Goal: Find specific page/section

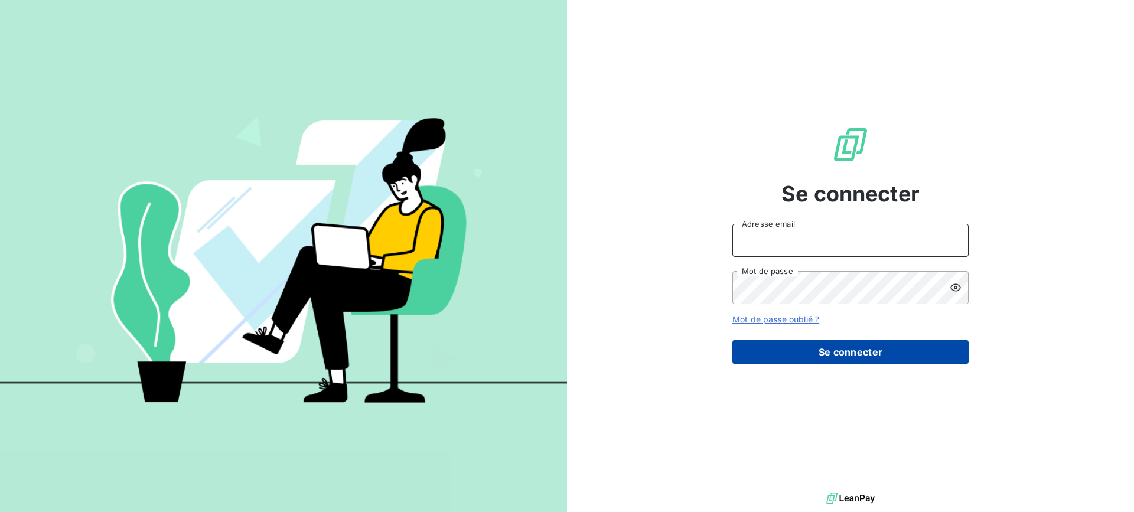
type input "[EMAIL_ADDRESS][DOMAIN_NAME]"
click at [790, 345] on button "Se connecter" at bounding box center [850, 352] width 236 height 25
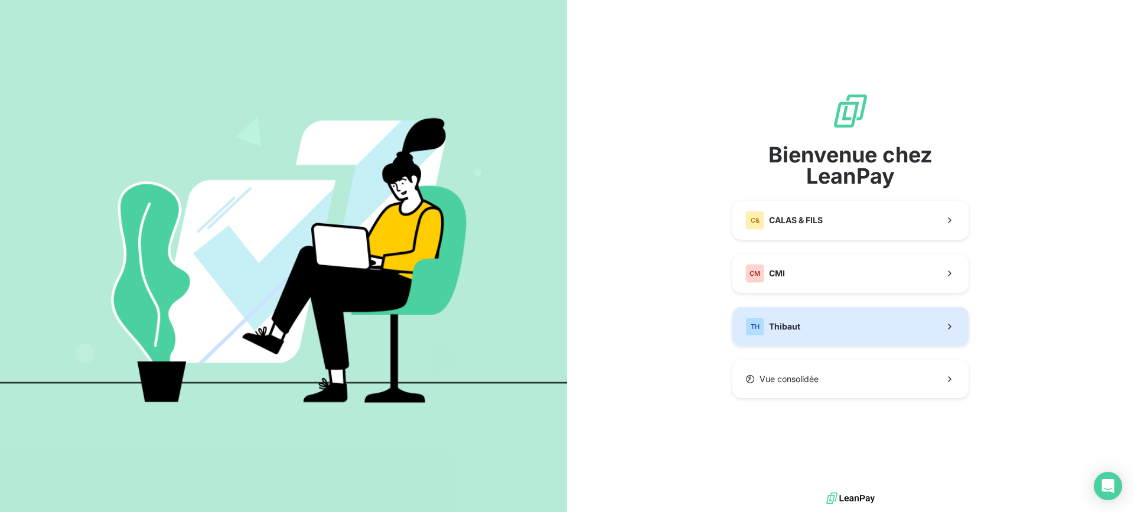
click at [802, 323] on button "TH Thibaut" at bounding box center [850, 326] width 236 height 39
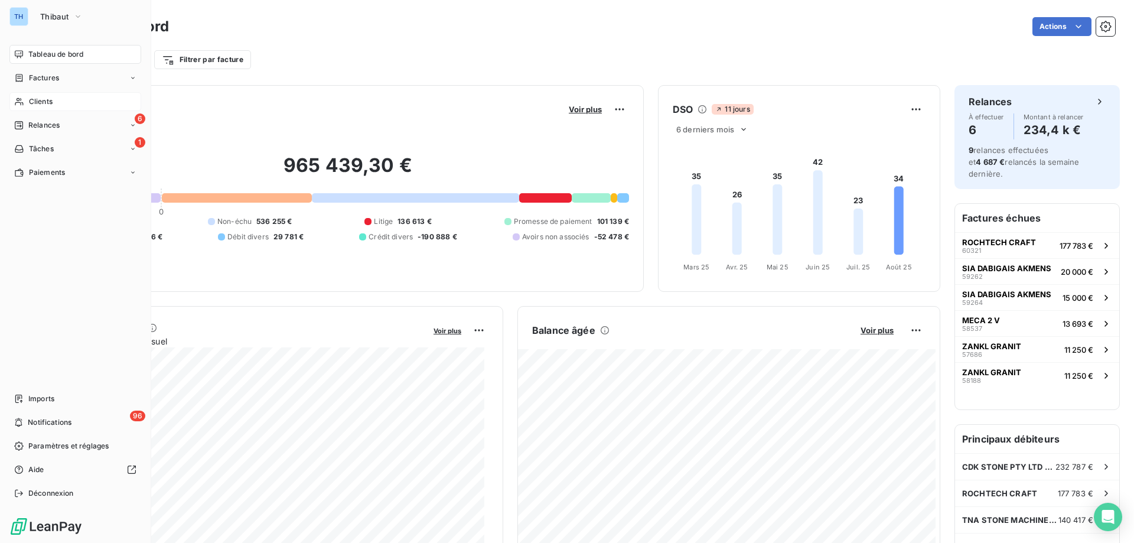
click at [27, 101] on div "Clients" at bounding box center [75, 101] width 132 height 19
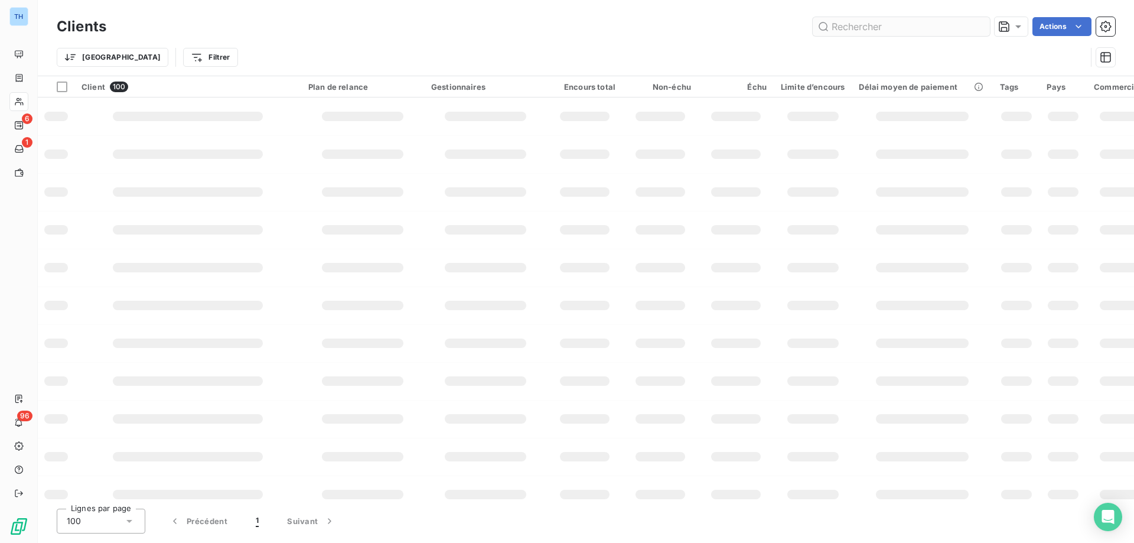
click at [845, 25] on input "text" at bounding box center [901, 26] width 177 height 19
type input "cdk"
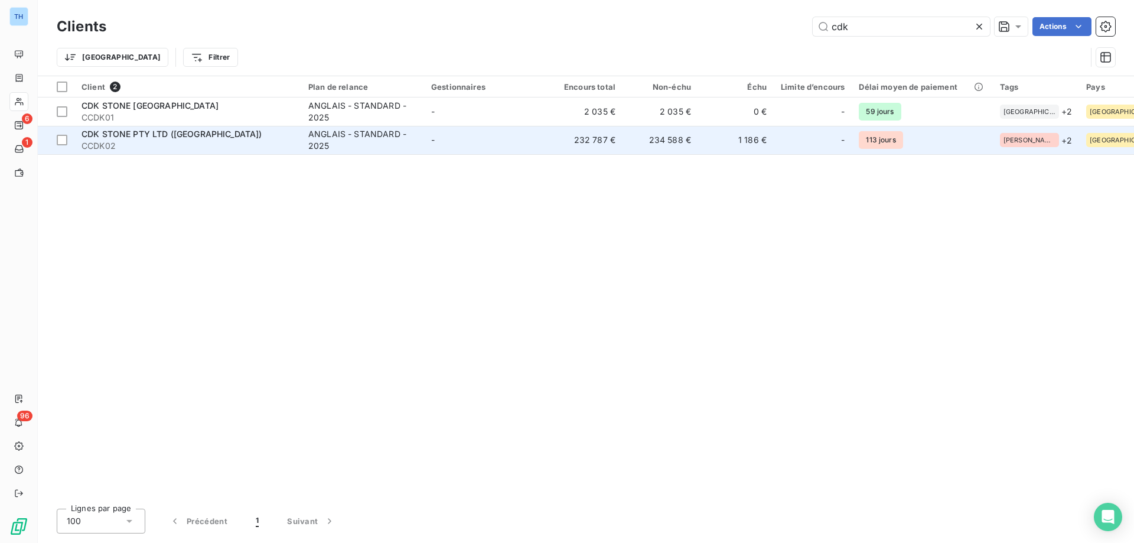
click at [218, 139] on div "CDK STONE PTY LTD (AUSTRALIA)" at bounding box center [188, 134] width 213 height 12
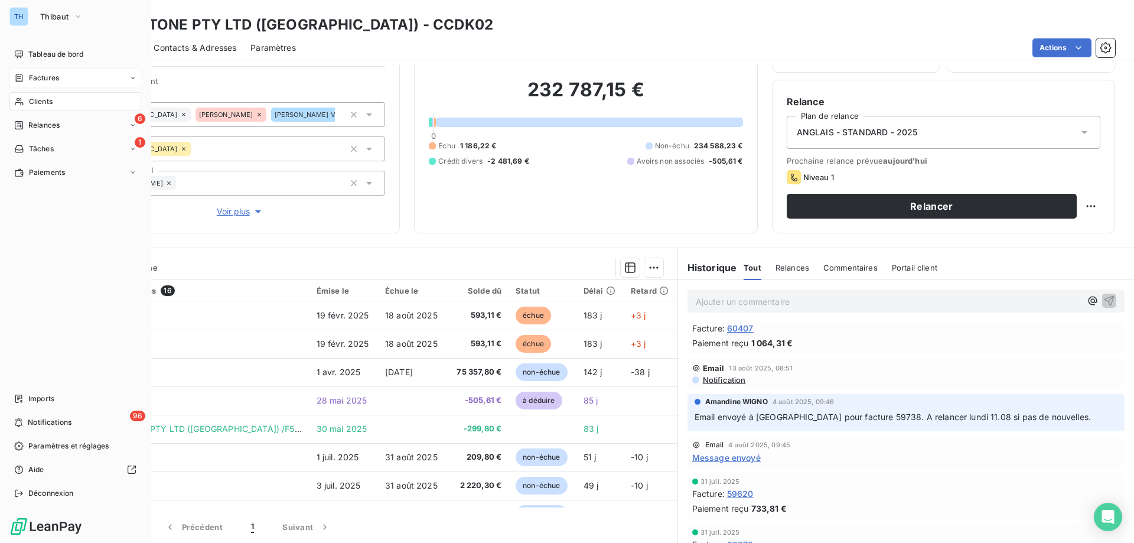
click at [31, 73] on span "Factures" at bounding box center [44, 78] width 30 height 11
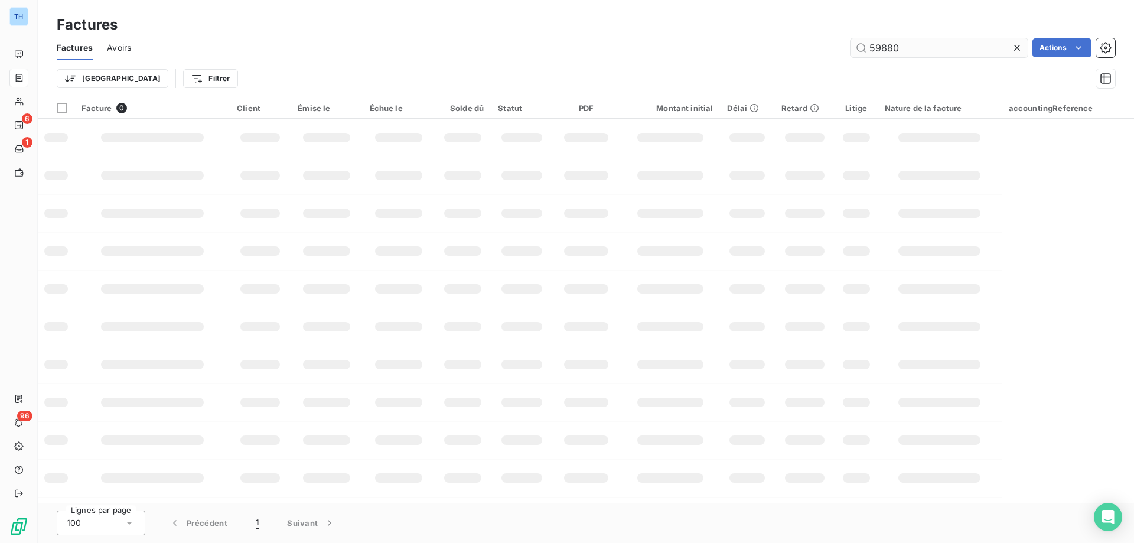
click at [914, 47] on input "59880" at bounding box center [939, 47] width 177 height 19
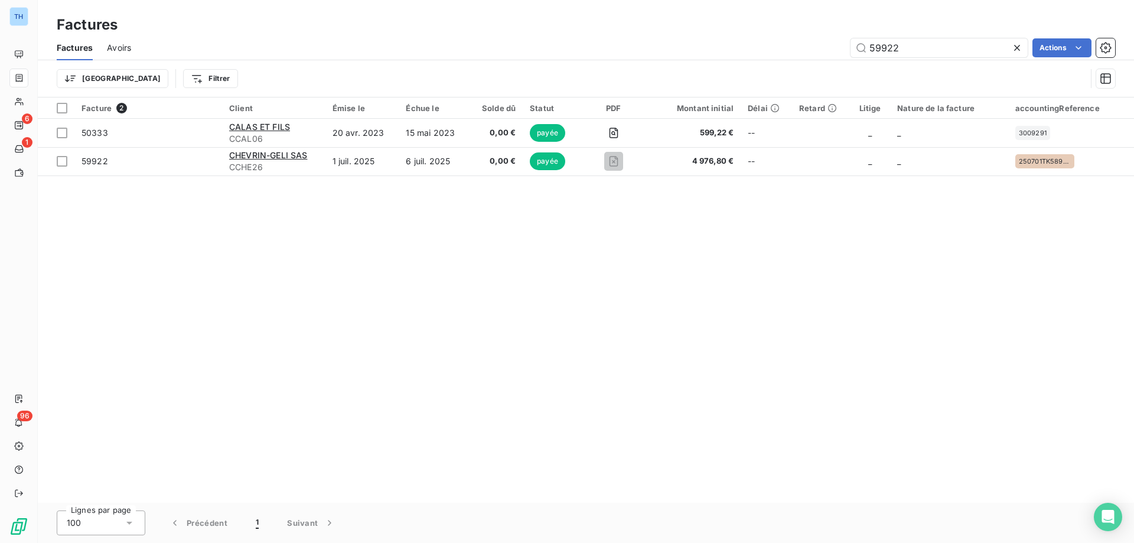
type input "59922"
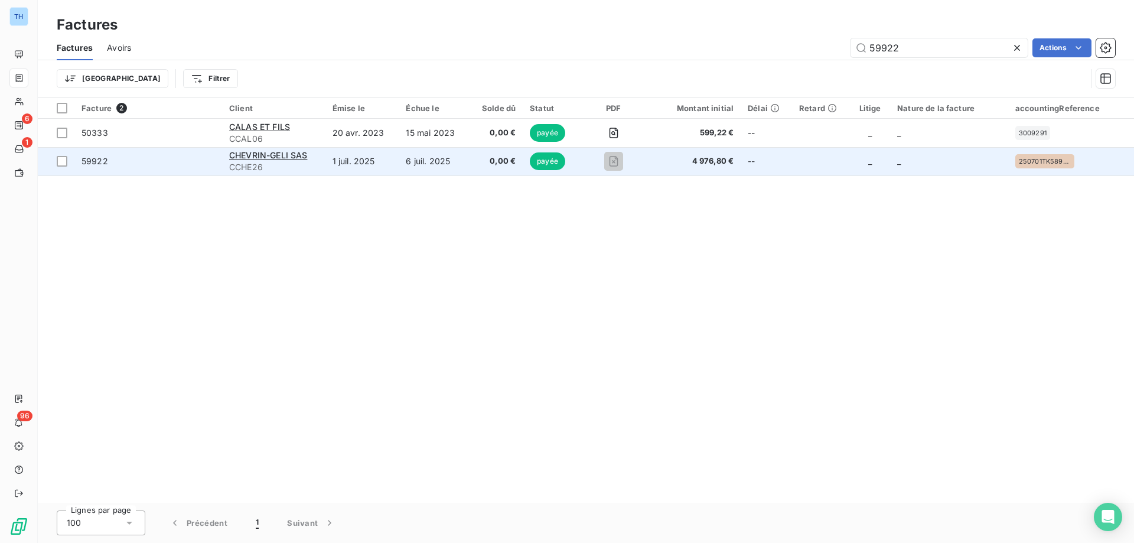
click at [426, 167] on td "6 juil. 2025" at bounding box center [434, 161] width 70 height 28
